Goal: Transaction & Acquisition: Purchase product/service

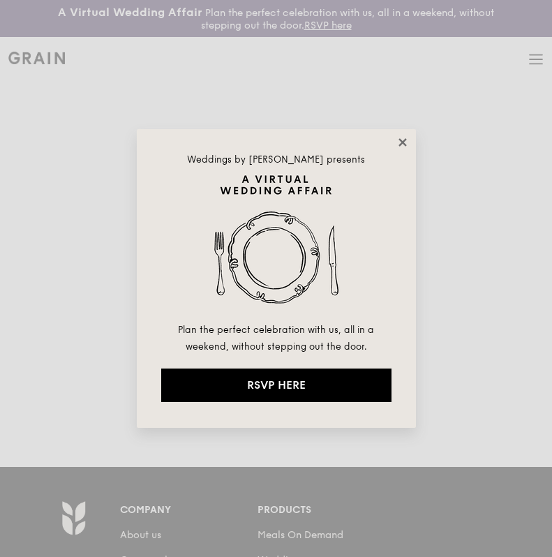
click at [402, 141] on icon at bounding box center [403, 142] width 8 height 8
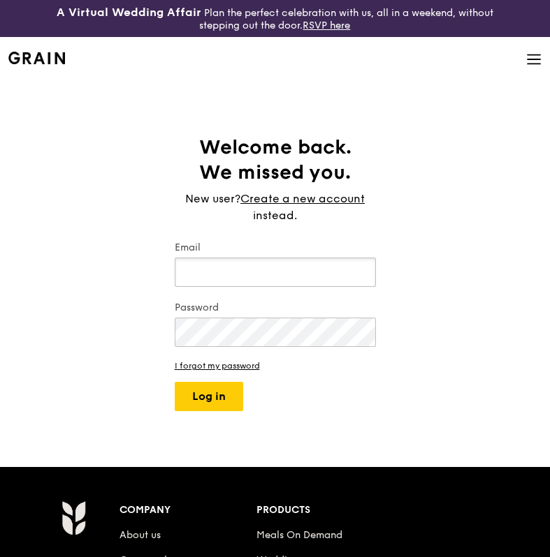
click at [223, 258] on input "Email" at bounding box center [275, 272] width 201 height 29
type input "[EMAIL_ADDRESS][DOMAIN_NAME]"
click at [199, 395] on button "Log in" at bounding box center [209, 396] width 68 height 29
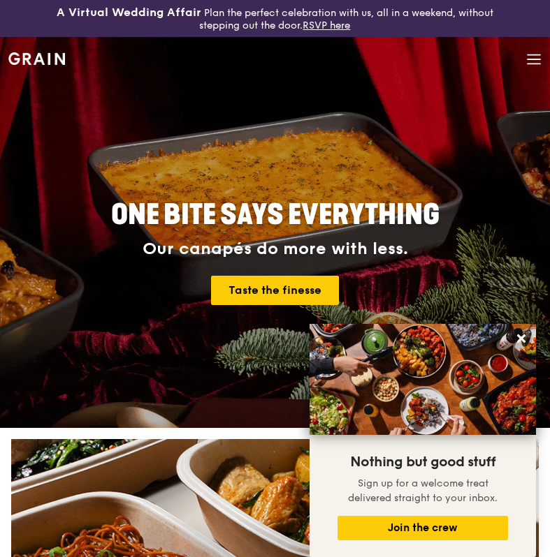
click at [536, 57] on icon at bounding box center [533, 59] width 15 height 15
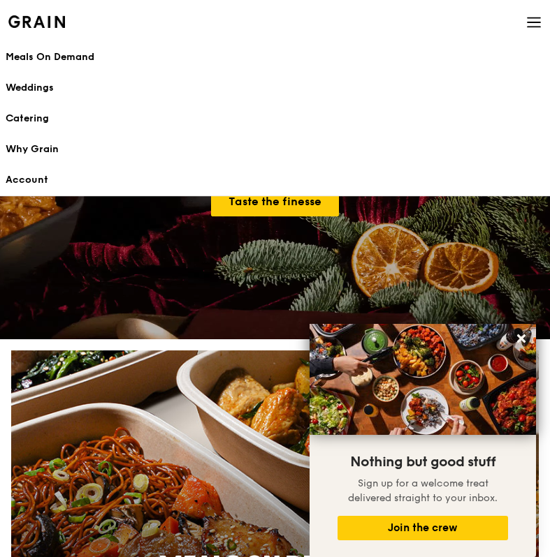
scroll to position [87, 0]
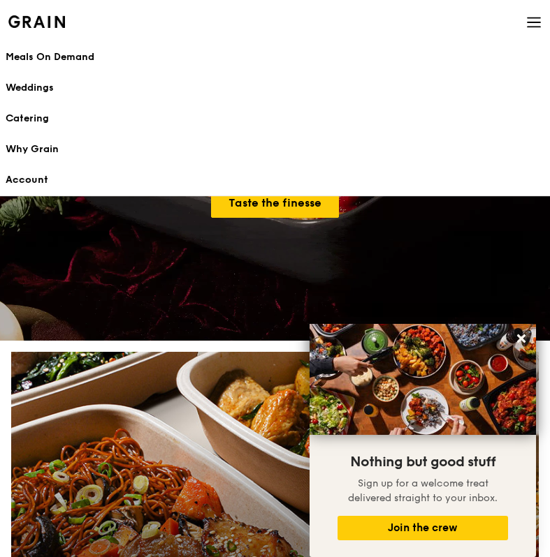
click at [28, 176] on link "Account" at bounding box center [275, 180] width 538 height 31
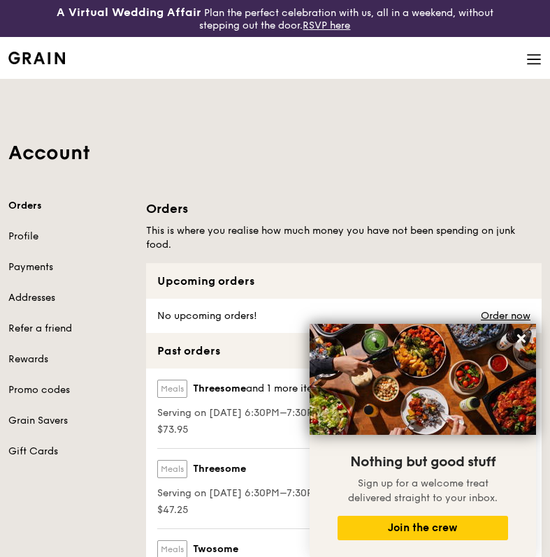
click at [534, 53] on icon at bounding box center [533, 59] width 15 height 15
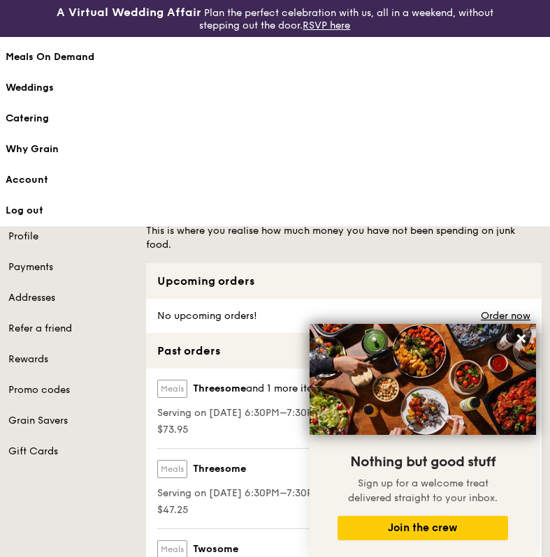
click at [62, 55] on div "Meals On Demand" at bounding box center [275, 57] width 538 height 14
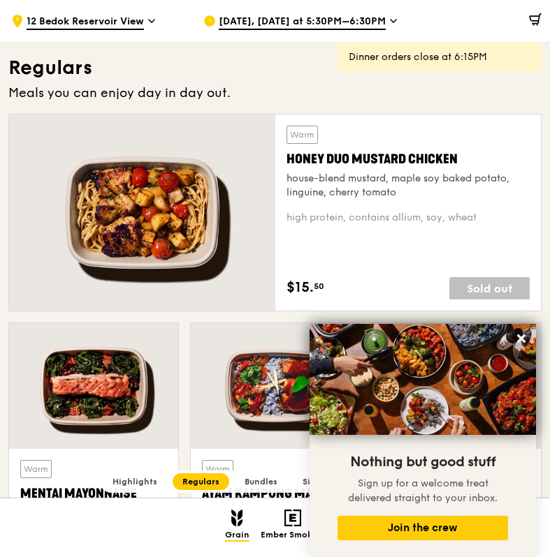
scroll to position [890, 0]
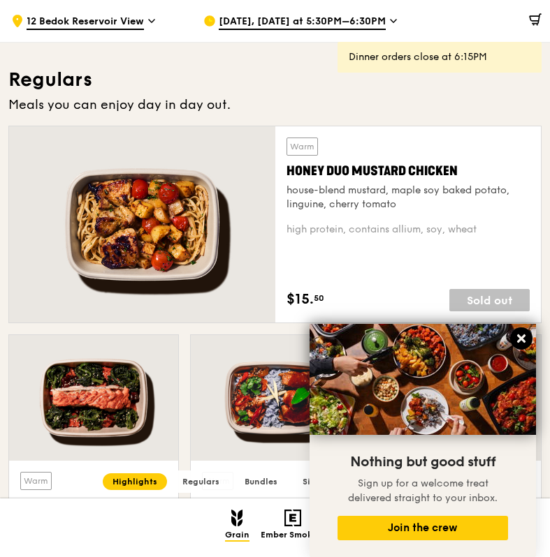
click at [524, 335] on icon at bounding box center [521, 339] width 8 height 8
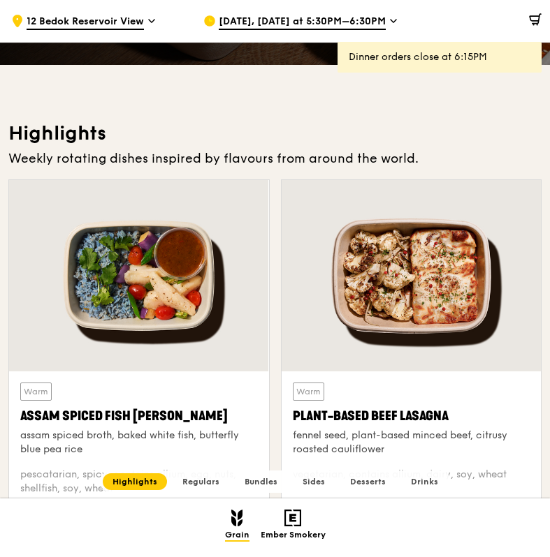
scroll to position [375, 0]
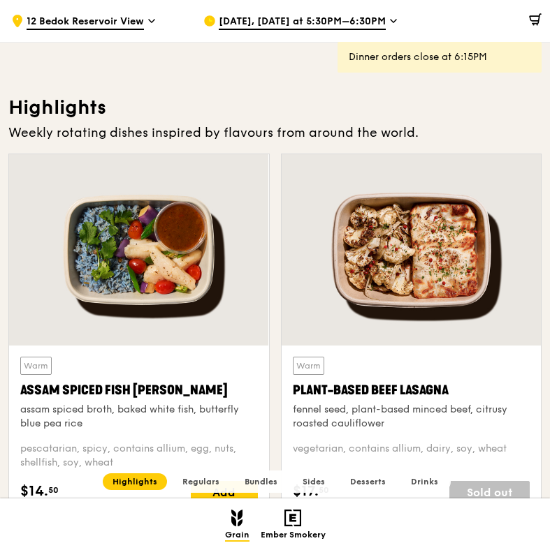
click at [263, 479] on span "Bundles" at bounding box center [260, 482] width 33 height 10
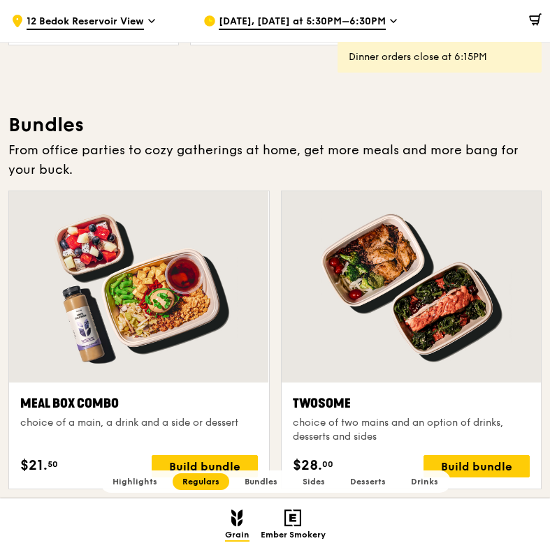
scroll to position [1925, 0]
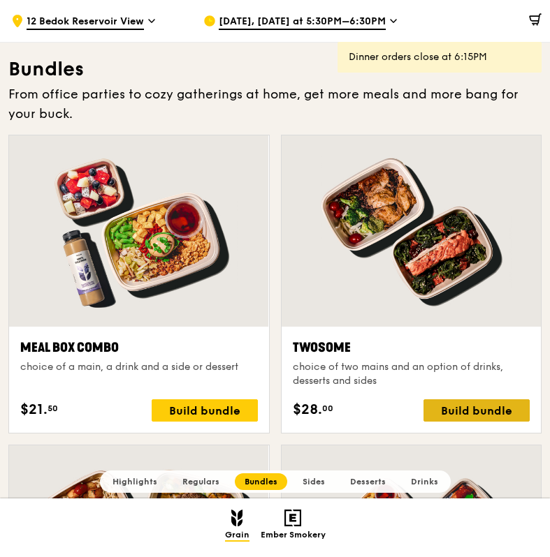
click at [487, 406] on div "Build bundle" at bounding box center [476, 410] width 106 height 22
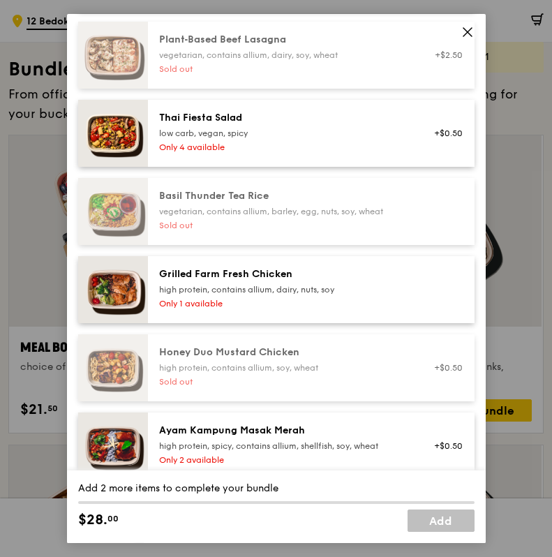
scroll to position [223, 0]
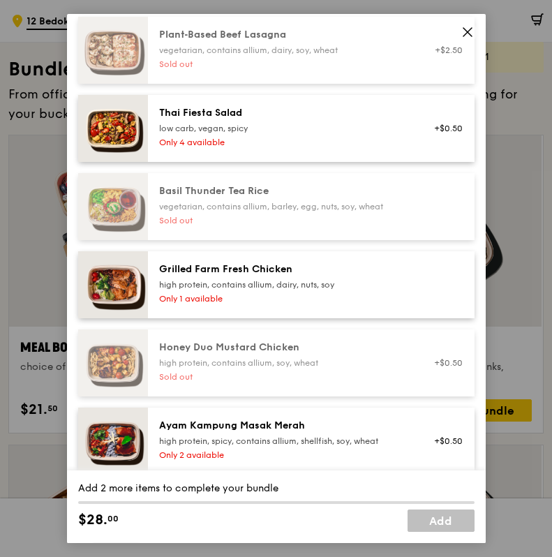
click at [237, 276] on div "Grilled Farm Fresh Chicken" at bounding box center [284, 270] width 251 height 14
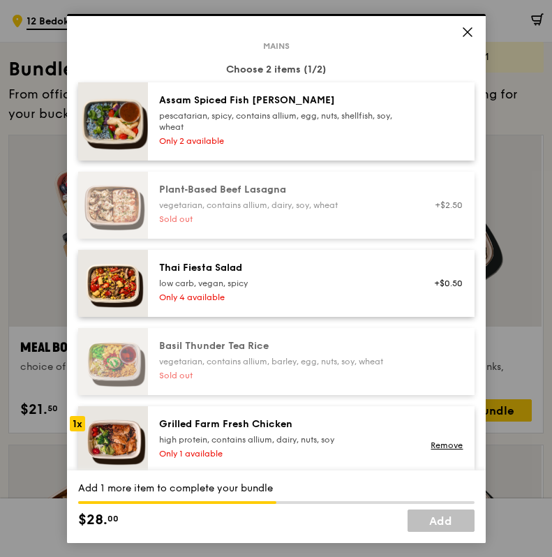
scroll to position [58, 0]
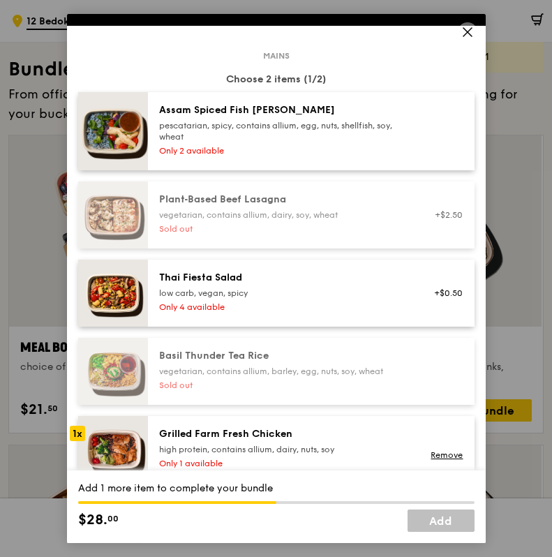
click at [285, 122] on div "pescatarian, spicy, contains allium, egg, nuts, shellfish, soy, wheat" at bounding box center [284, 131] width 251 height 22
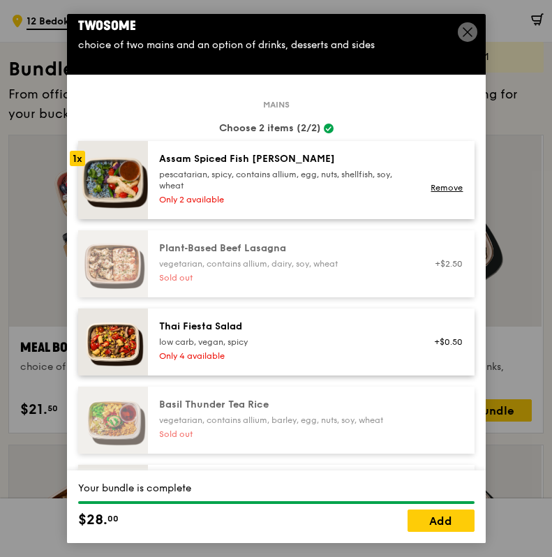
scroll to position [0, 0]
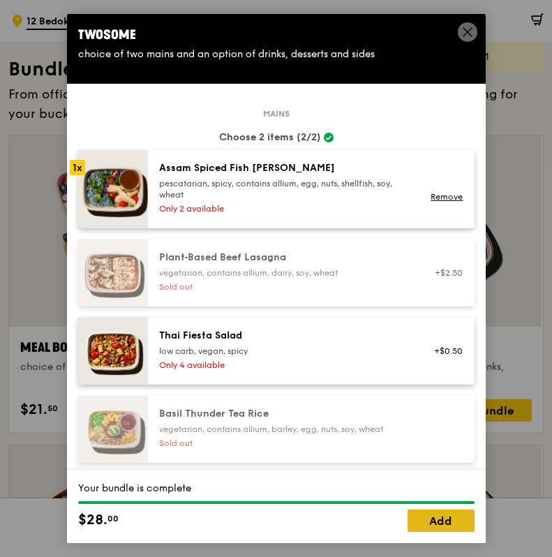
click at [443, 523] on link "Add" at bounding box center [441, 521] width 67 height 22
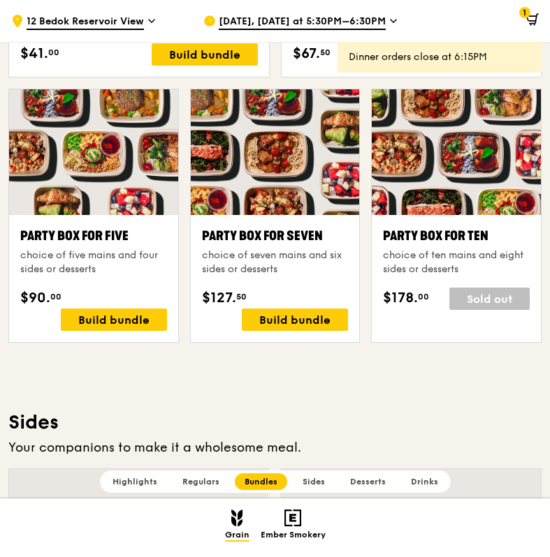
scroll to position [2550, 0]
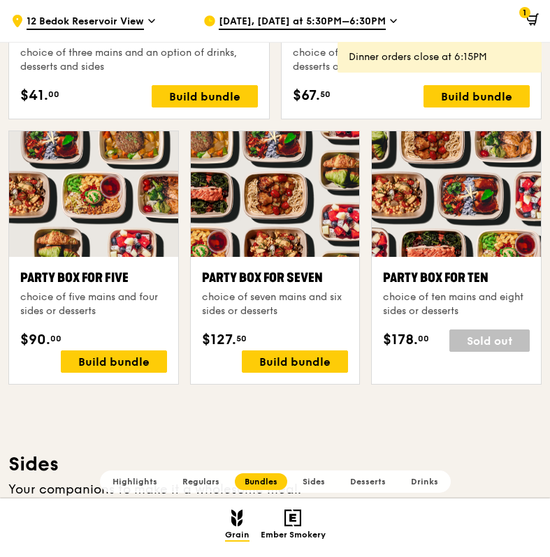
click at [530, 16] on icon at bounding box center [531, 18] width 9 height 5
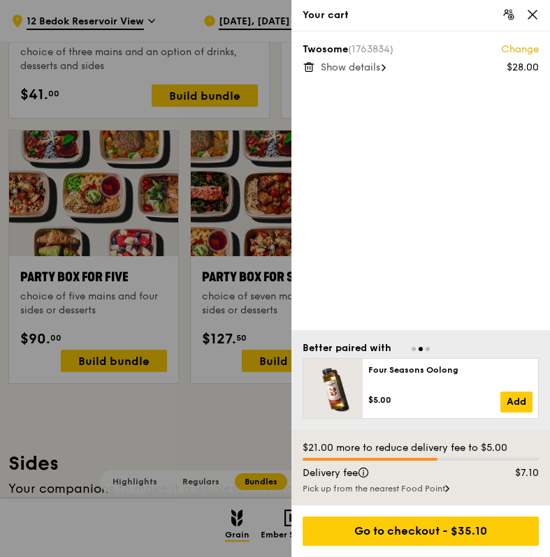
scroll to position [2585, 0]
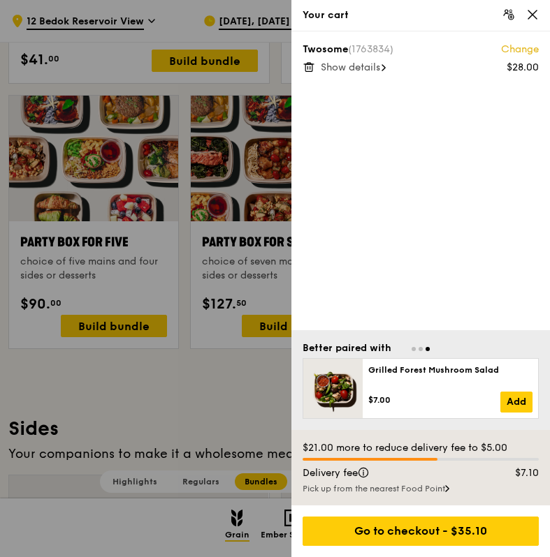
click at [352, 68] on span "Show details" at bounding box center [350, 67] width 59 height 12
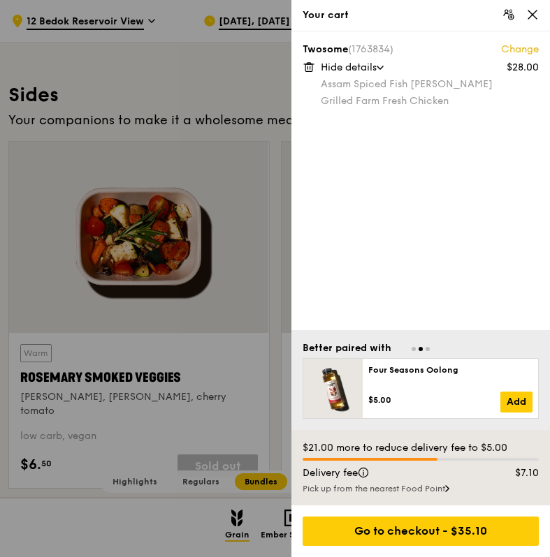
scroll to position [2923, 0]
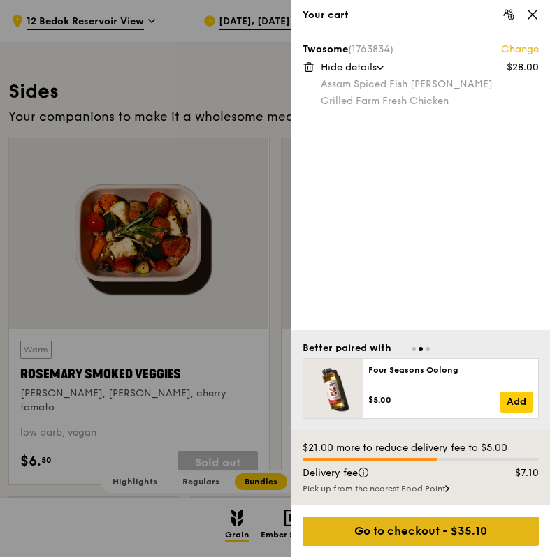
click at [425, 531] on div "Go to checkout - $35.10" at bounding box center [420, 531] width 236 height 29
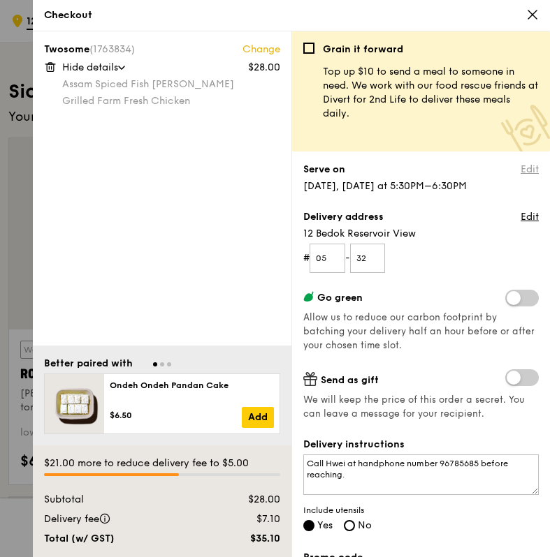
click at [529, 169] on link "Edit" at bounding box center [529, 170] width 18 height 14
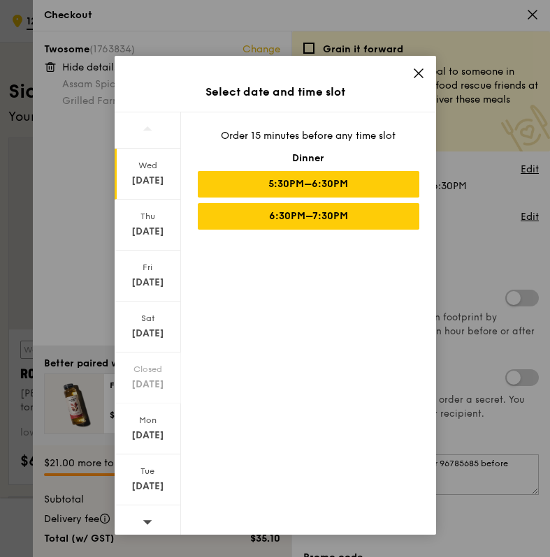
click at [326, 213] on div "6:30PM–7:30PM" at bounding box center [308, 216] width 221 height 27
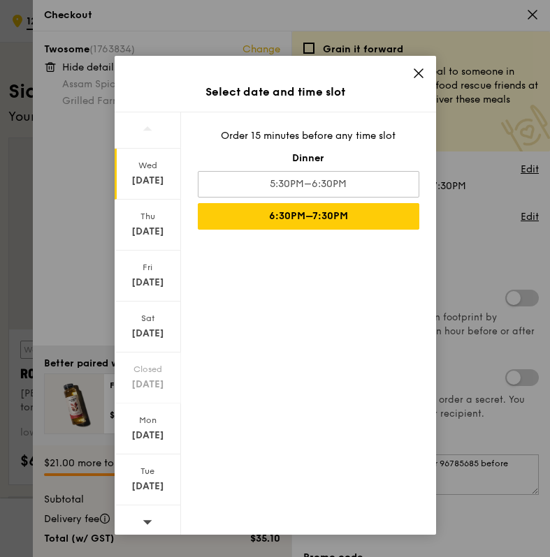
click at [412, 72] on icon at bounding box center [418, 73] width 13 height 13
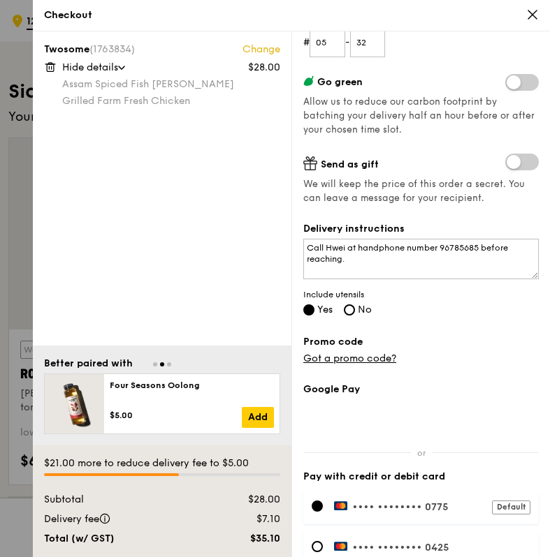
scroll to position [205, 0]
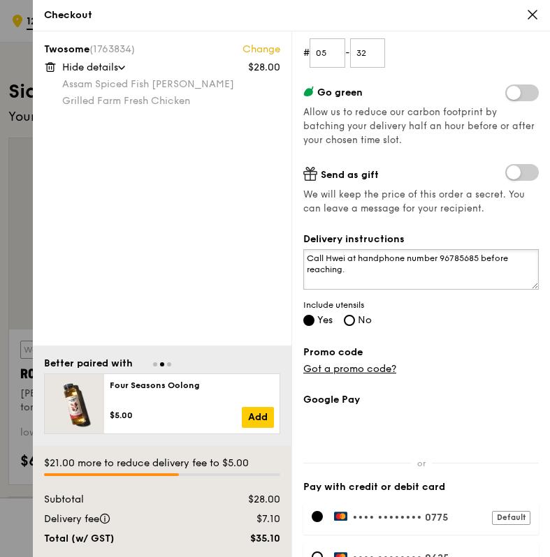
click at [347, 272] on textarea "Call Hwei at handphone number 96785685 before reaching." at bounding box center [420, 269] width 235 height 41
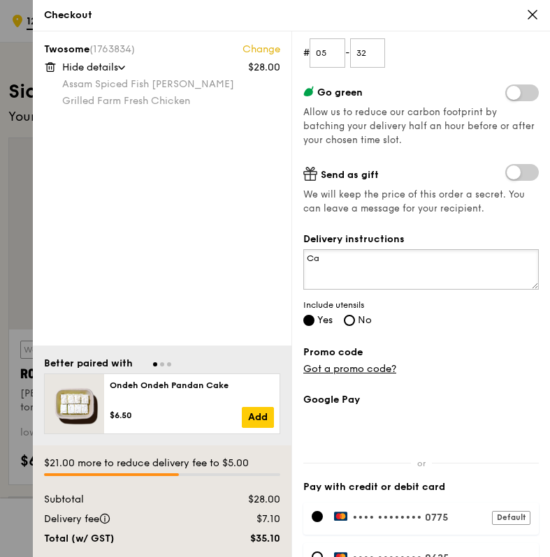
type textarea "C"
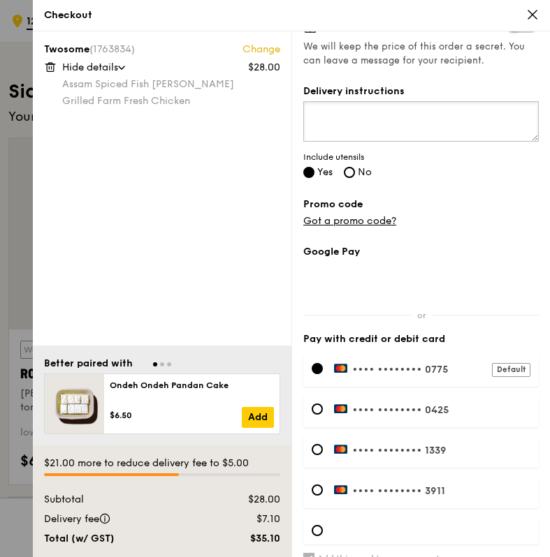
scroll to position [408, 0]
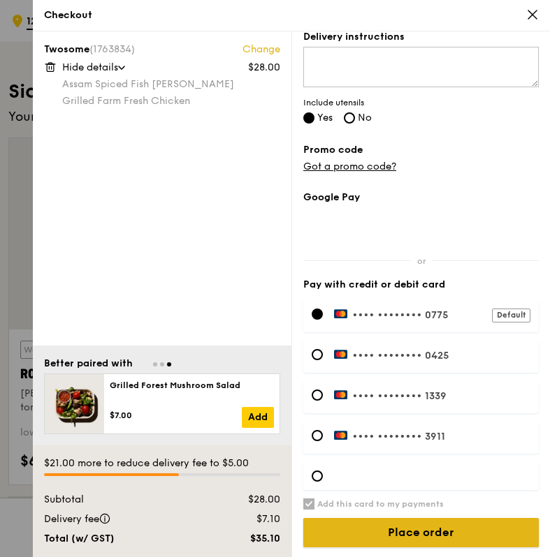
click at [440, 531] on input "Place order" at bounding box center [420, 532] width 235 height 29
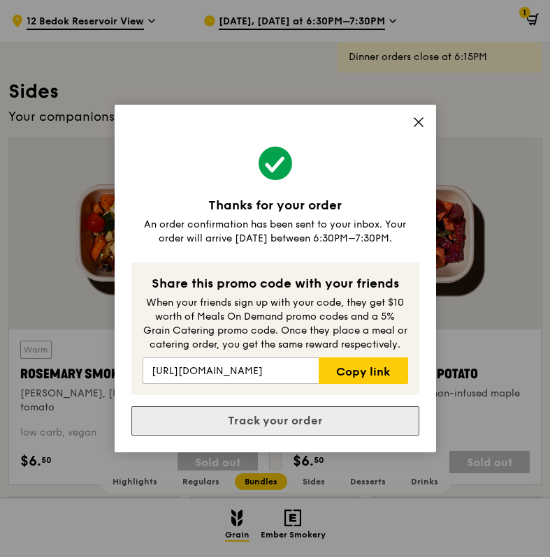
click at [280, 417] on link "Track your order" at bounding box center [275, 420] width 288 height 29
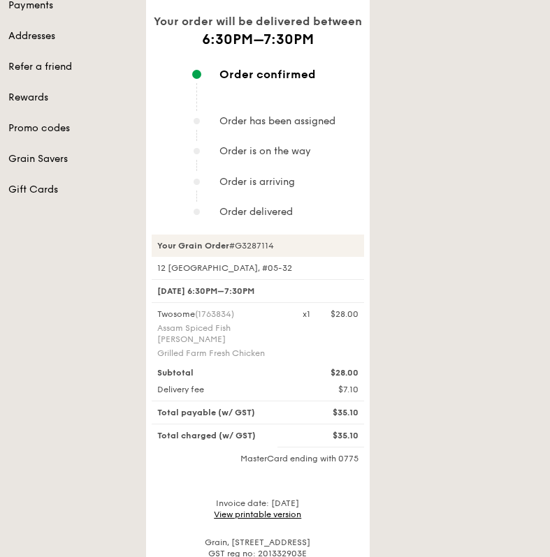
scroll to position [264, 0]
